Goal: Register for event/course

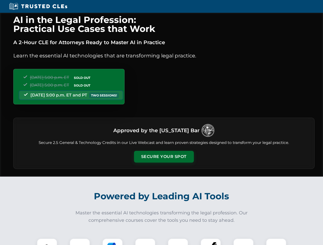
click at [163, 157] on button "Secure Your Spot" at bounding box center [164, 157] width 60 height 12
click at [47, 242] on img at bounding box center [47, 248] width 15 height 15
click at [80, 242] on div at bounding box center [79, 249] width 20 height 20
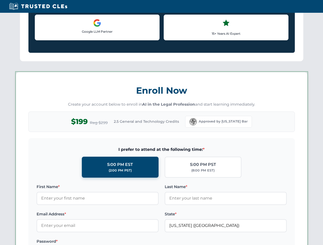
click at [145, 242] on label "Password *" at bounding box center [98, 242] width 122 height 6
